Goal: Information Seeking & Learning: Find specific fact

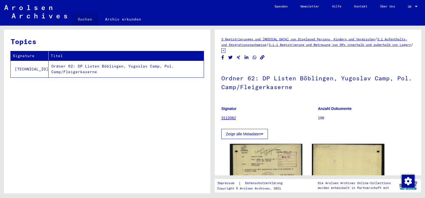
click at [87, 17] on link "Suchen" at bounding box center [84, 19] width 27 height 13
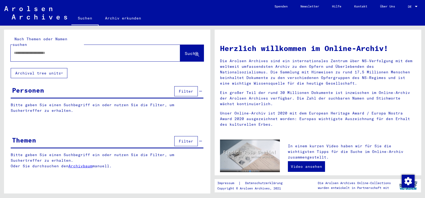
click at [87, 51] on div at bounding box center [87, 53] width 153 height 12
click at [55, 50] on input "text" at bounding box center [89, 53] width 150 height 6
type input "*********"
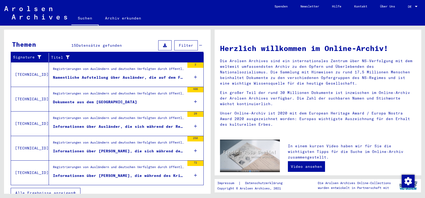
scroll to position [94, 0]
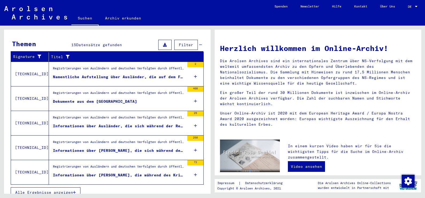
click at [63, 190] on span "Alle Ergebnisse anzeigen" at bounding box center [44, 192] width 58 height 5
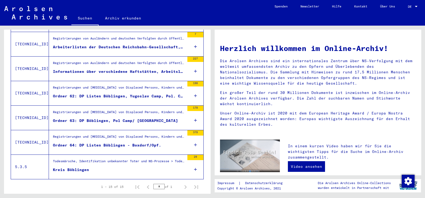
scroll to position [338, 0]
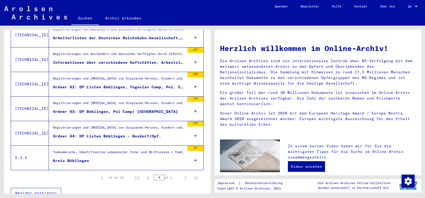
click at [89, 60] on div "Informationen über verschiedene Haftstätten, Arbeitslager, Kriegsgefangenenlage…" at bounding box center [119, 63] width 132 height 6
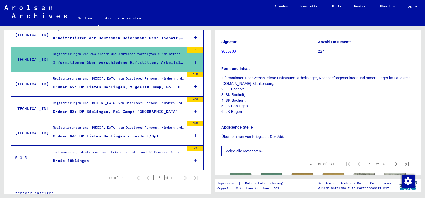
scroll to position [100, 0]
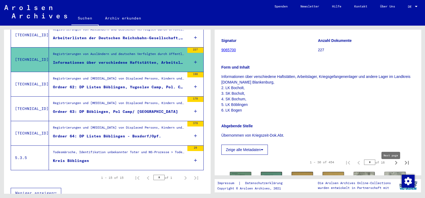
click at [392, 166] on icon "Next page" at bounding box center [395, 162] width 7 height 7
type input "*"
click at [392, 166] on icon "Next page" at bounding box center [395, 162] width 7 height 7
type input "*"
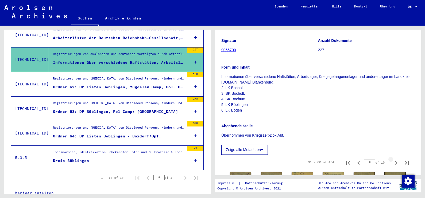
type input "*"
click at [392, 166] on icon "Next page" at bounding box center [395, 162] width 7 height 7
type input "*"
click at [392, 166] on icon "Next page" at bounding box center [395, 162] width 7 height 7
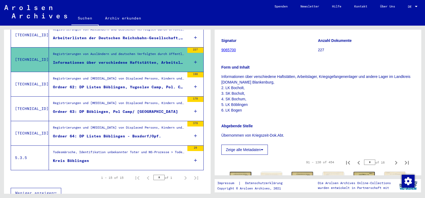
type input "*"
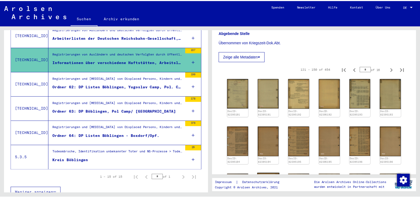
scroll to position [234, 0]
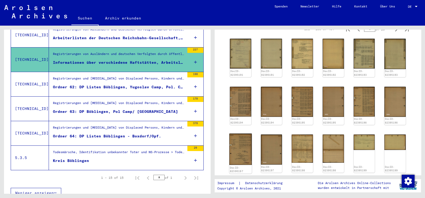
click at [238, 158] on img at bounding box center [240, 150] width 22 height 32
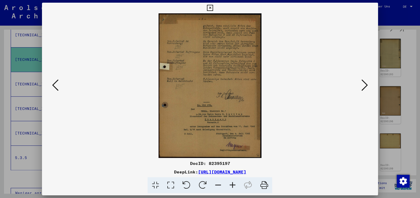
click at [374, 86] on div at bounding box center [210, 85] width 336 height 145
click at [365, 85] on icon at bounding box center [364, 85] width 6 height 13
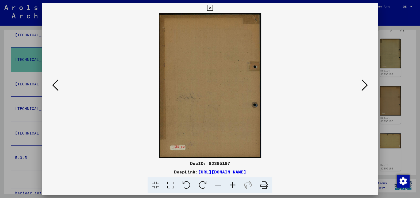
click at [366, 85] on icon at bounding box center [364, 85] width 6 height 13
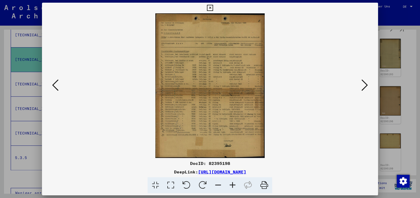
click at [366, 85] on icon at bounding box center [364, 85] width 6 height 13
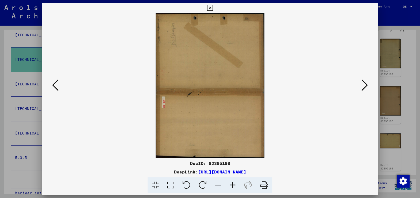
click at [366, 85] on icon at bounding box center [364, 85] width 6 height 13
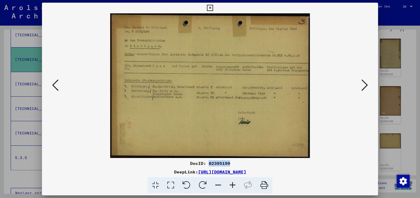
drag, startPoint x: 233, startPoint y: 165, endPoint x: 210, endPoint y: 165, distance: 23.0
click at [210, 165] on div "DocID: 82395199" at bounding box center [210, 163] width 336 height 6
drag, startPoint x: 210, startPoint y: 165, endPoint x: 212, endPoint y: 163, distance: 3.0
copy div "82395199"
